Goal: Navigation & Orientation: Find specific page/section

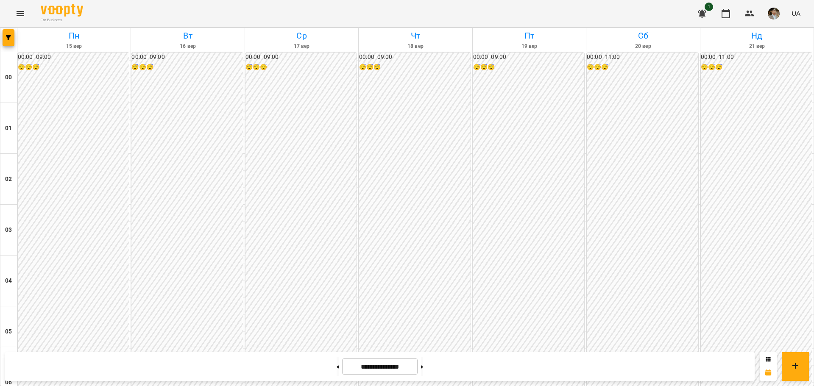
scroll to position [416, 0]
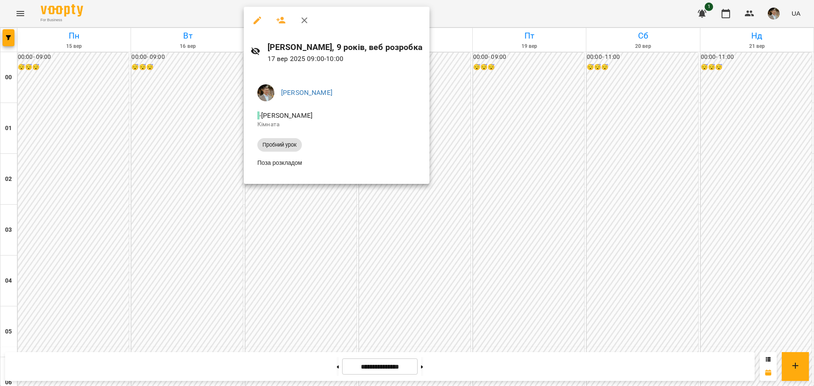
click at [291, 217] on div at bounding box center [407, 193] width 814 height 386
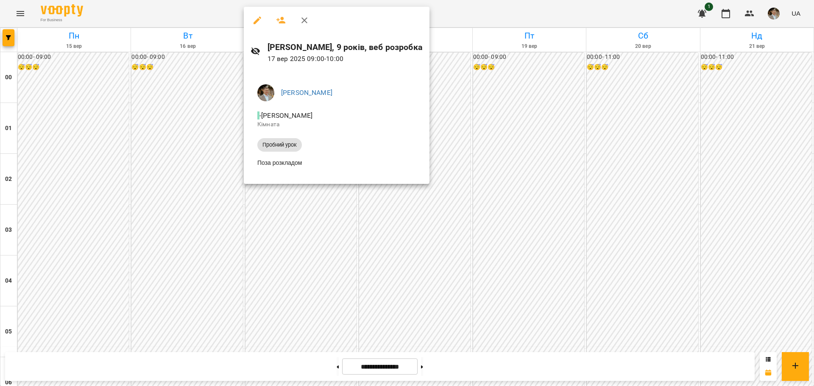
click at [290, 282] on div at bounding box center [407, 193] width 814 height 386
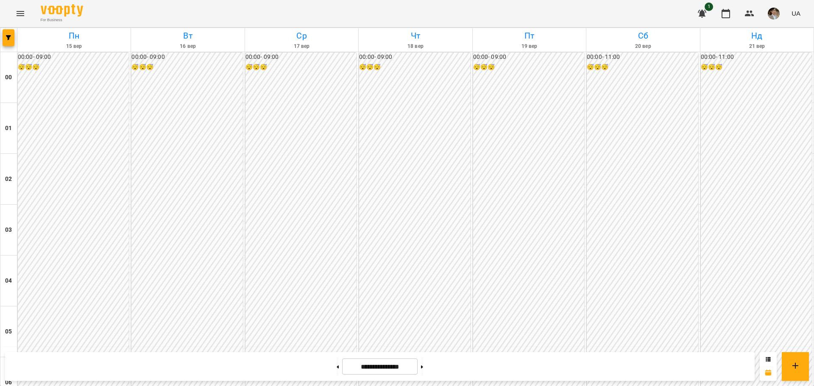
scroll to position [798, 0]
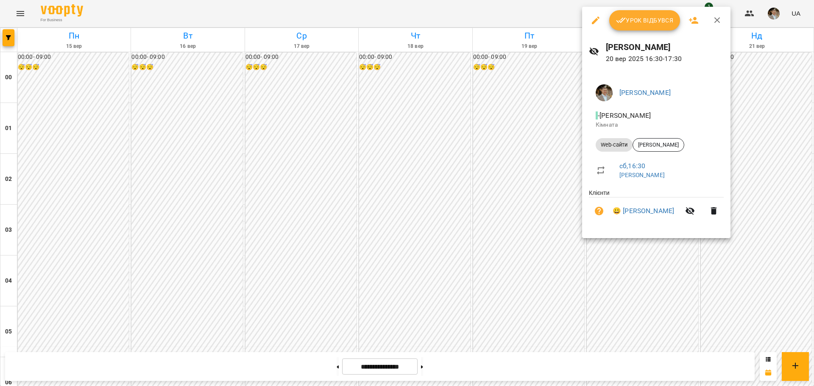
click at [185, 153] on div at bounding box center [407, 193] width 814 height 386
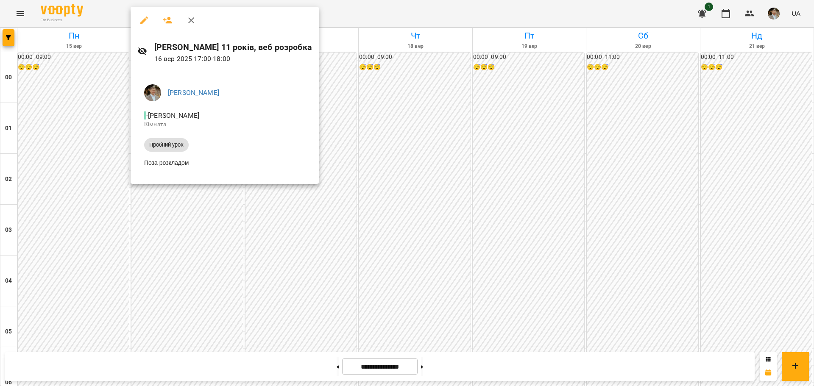
click at [185, 213] on div at bounding box center [407, 193] width 814 height 386
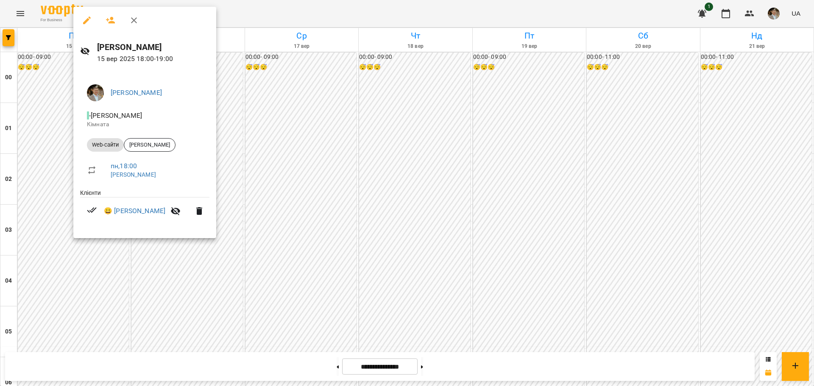
click at [144, 283] on div at bounding box center [407, 193] width 814 height 386
